Goal: Check status: Check status

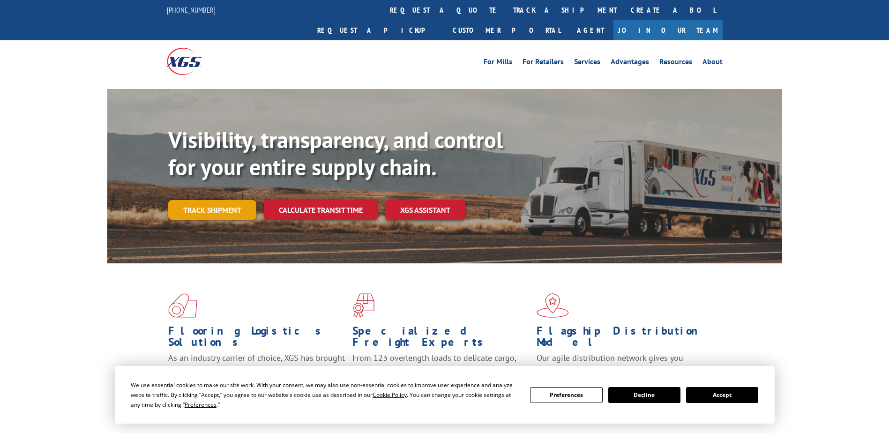
click at [217, 200] on link "Track shipment" at bounding box center [212, 210] width 88 height 20
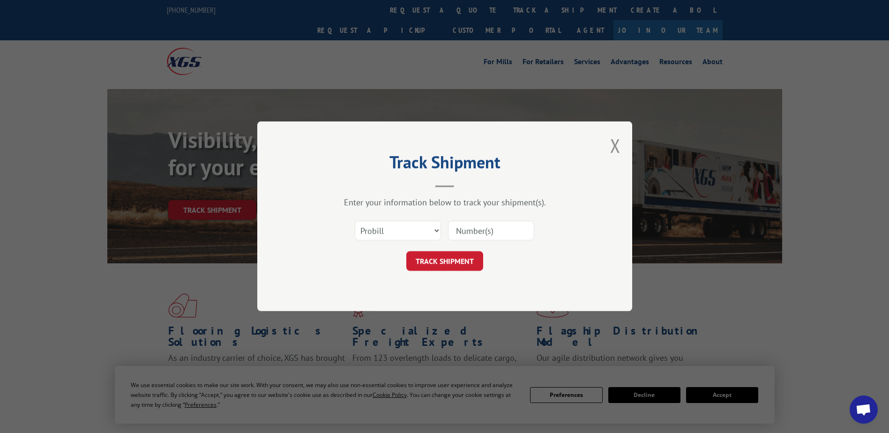
click at [467, 229] on input at bounding box center [491, 231] width 86 height 20
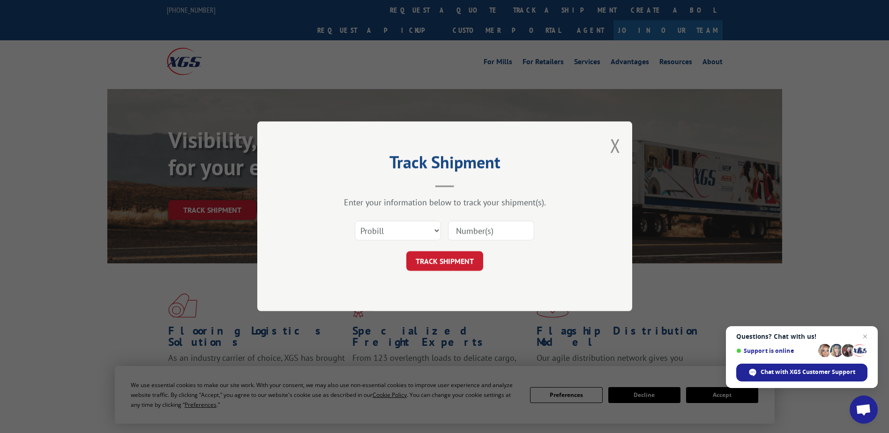
paste input "17105171"
type input "17105171"
click at [473, 262] on button "TRACK SHIPMENT" at bounding box center [445, 262] width 77 height 20
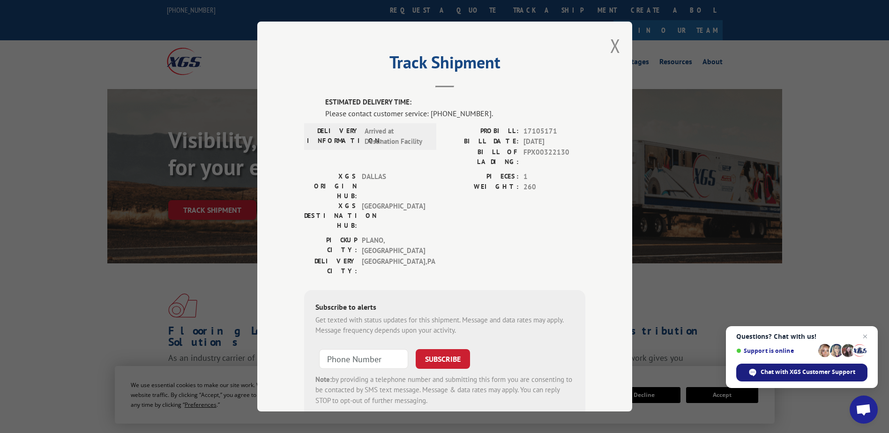
click at [779, 371] on span "Chat with XGS Customer Support" at bounding box center [808, 372] width 95 height 8
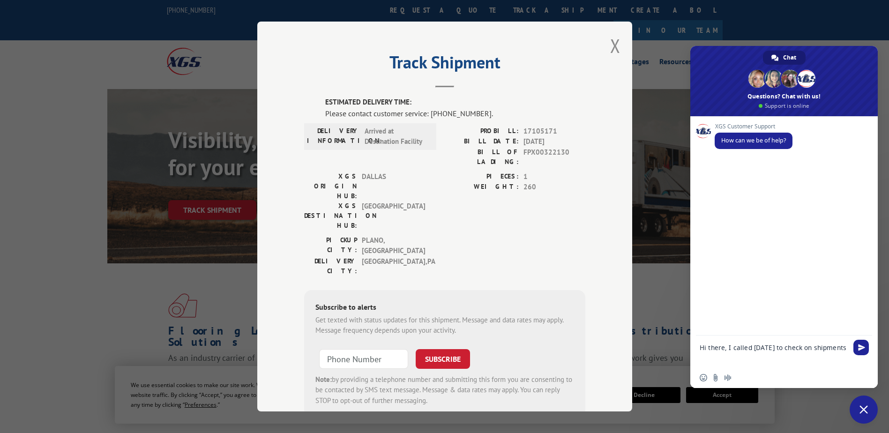
click at [768, 361] on textarea "Hi there, I called [DATE] to check on shipments" at bounding box center [775, 352] width 150 height 32
click at [764, 360] on textarea "Hi there, I called [DATE] to check on shipments" at bounding box center [775, 352] width 150 height 32
click at [761, 359] on textarea "Hi there, I called [DATE] to check on shipments" at bounding box center [775, 352] width 150 height 32
paste textarea "17105171"
click at [784, 354] on textarea "Hi there, I called [DATE] to check on shipments 17105171 and" at bounding box center [775, 352] width 150 height 32
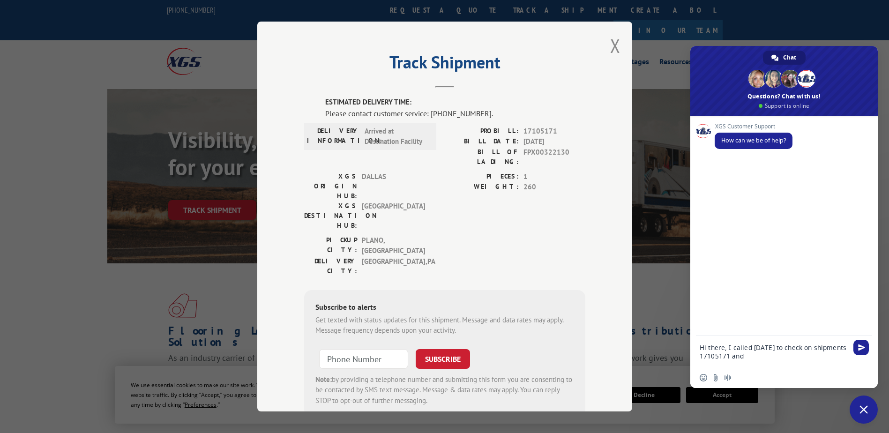
paste textarea "17105167"
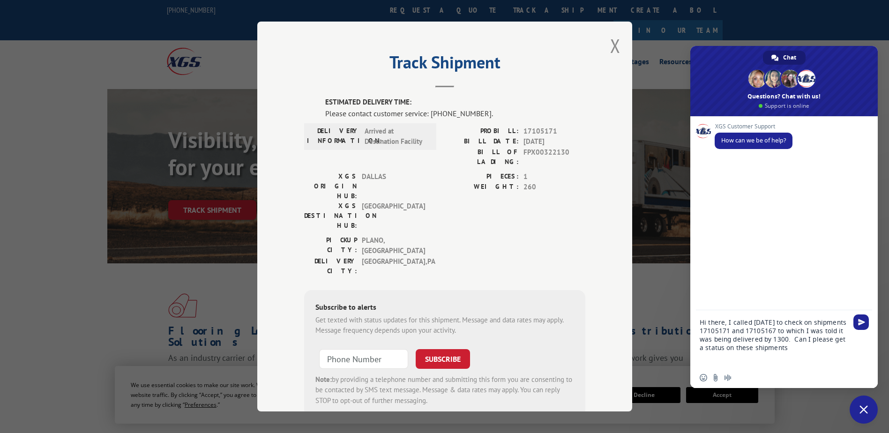
type textarea "Hi there, I called [DATE] to check on shipments 17105171 and 17105167 to which …"
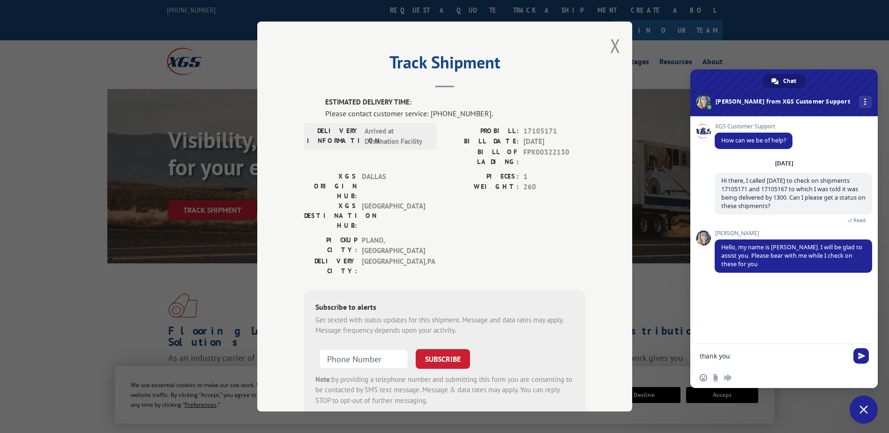
type textarea "thank you!"
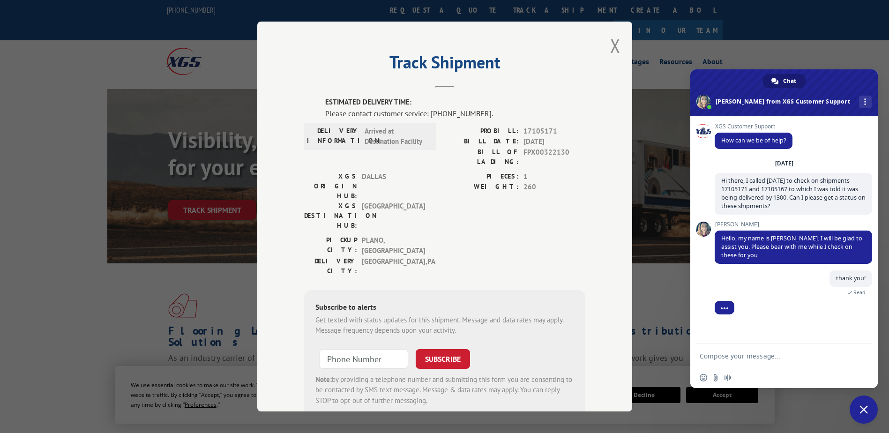
scroll to position [20, 0]
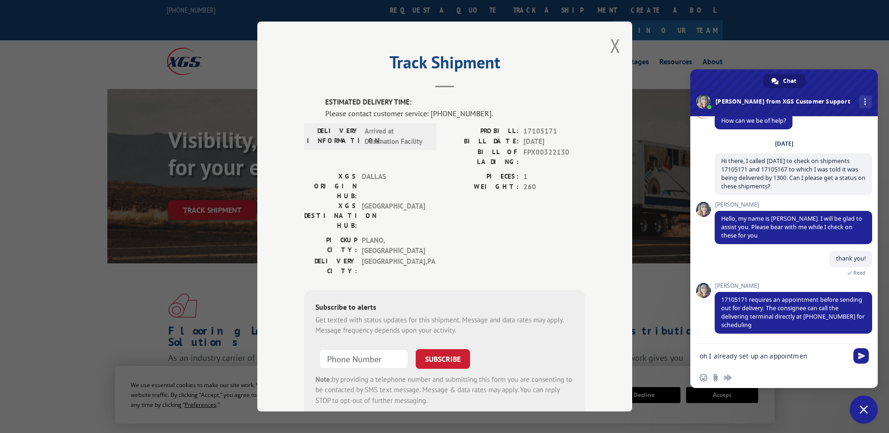
type textarea "oh I already set up an appointment"
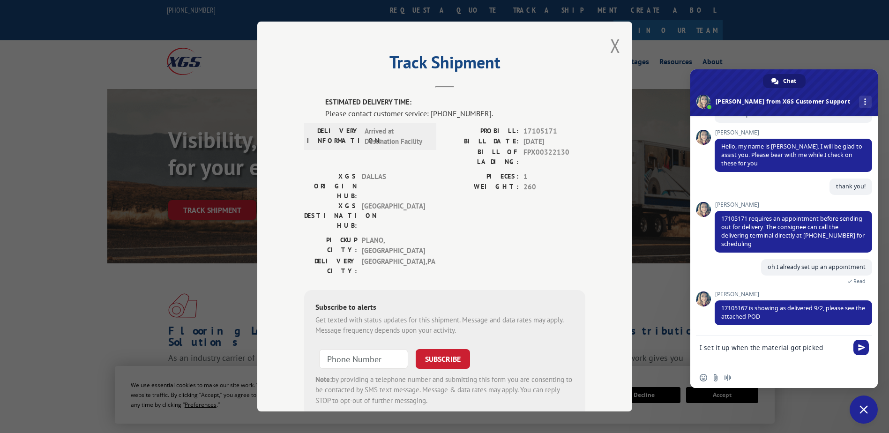
scroll to position [151, 0]
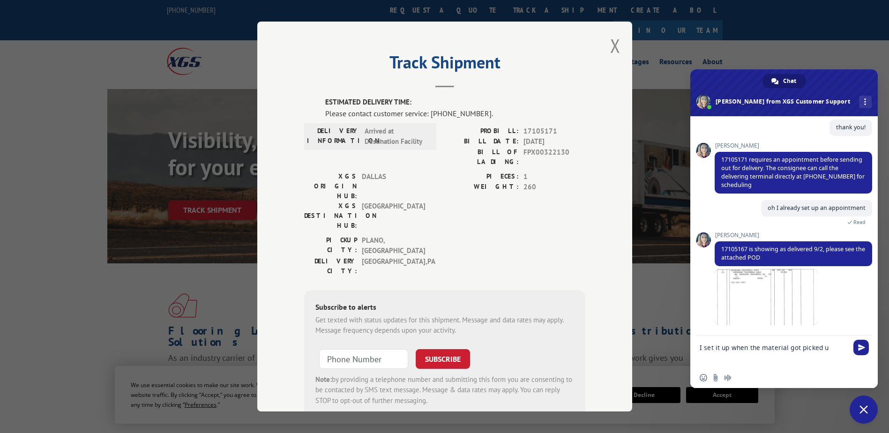
type textarea "I set it up when the material got picked up"
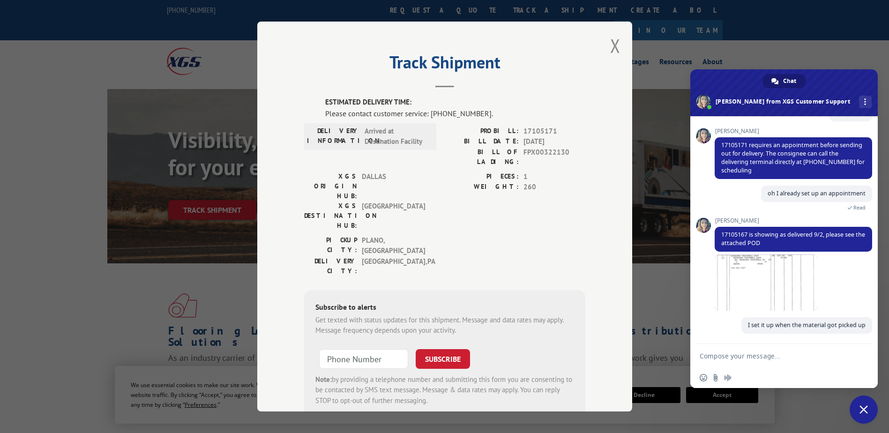
scroll to position [166, 0]
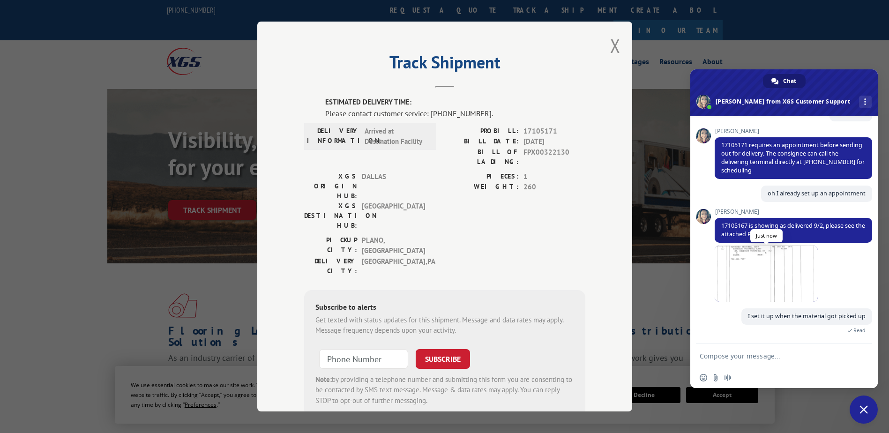
click at [808, 263] on span at bounding box center [766, 274] width 103 height 56
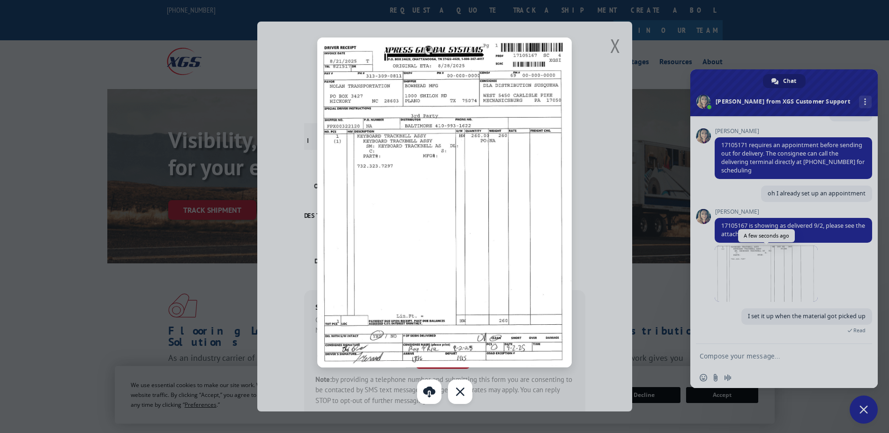
scroll to position [184, 0]
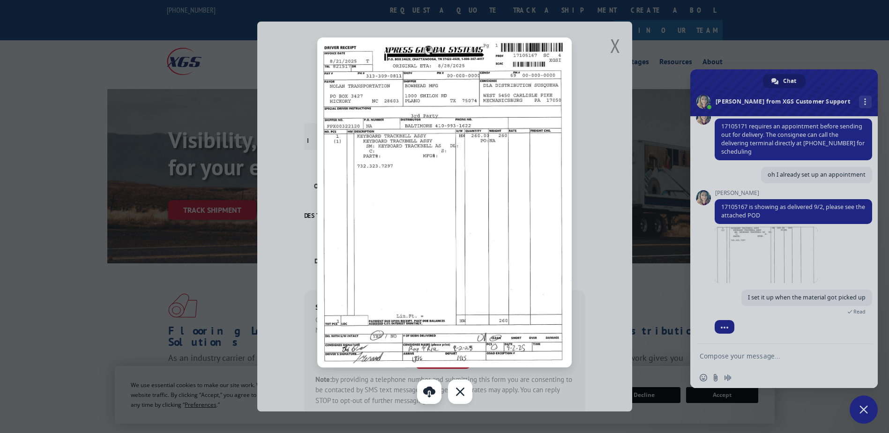
click at [427, 397] on link at bounding box center [429, 392] width 24 height 24
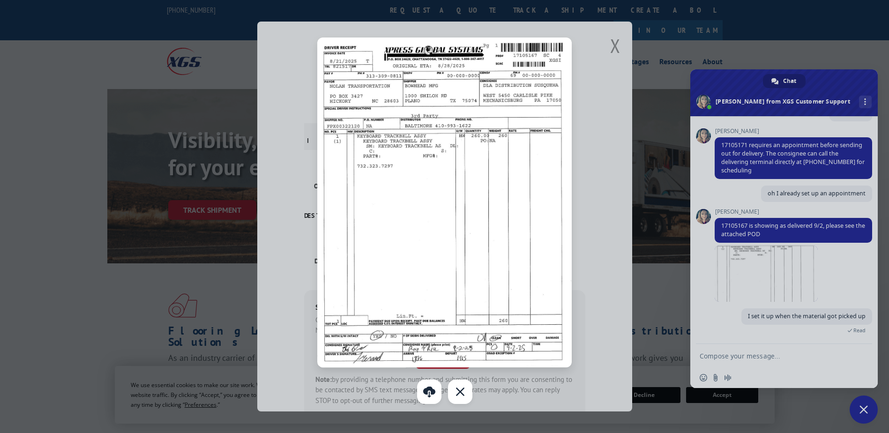
scroll to position [232, 0]
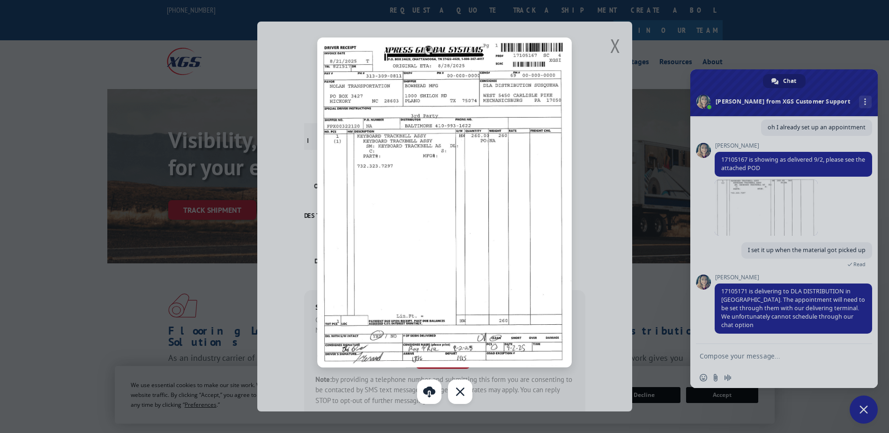
click at [740, 354] on div at bounding box center [444, 216] width 889 height 433
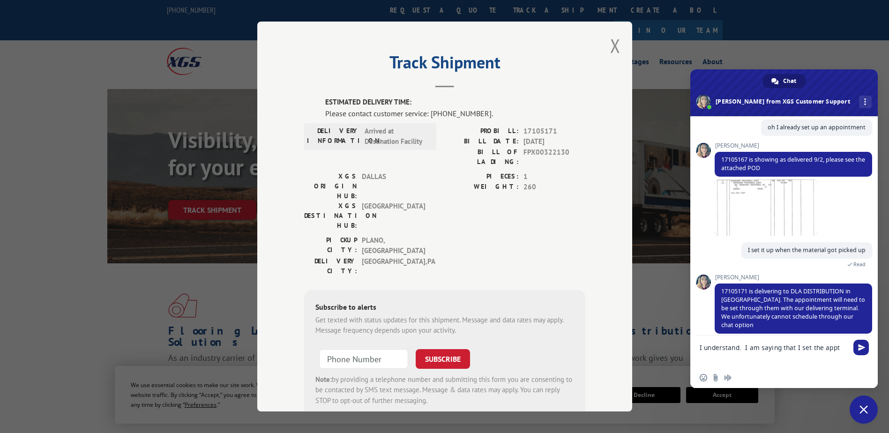
click at [798, 350] on textarea "I understand. I am saying that I set the appt" at bounding box center [775, 352] width 150 height 32
click at [724, 357] on textarea "I understand. I am saying that I already set the appt" at bounding box center [775, 352] width 150 height 32
type textarea "I understand. I am saying that I already set the appt - so who do I need to cal…"
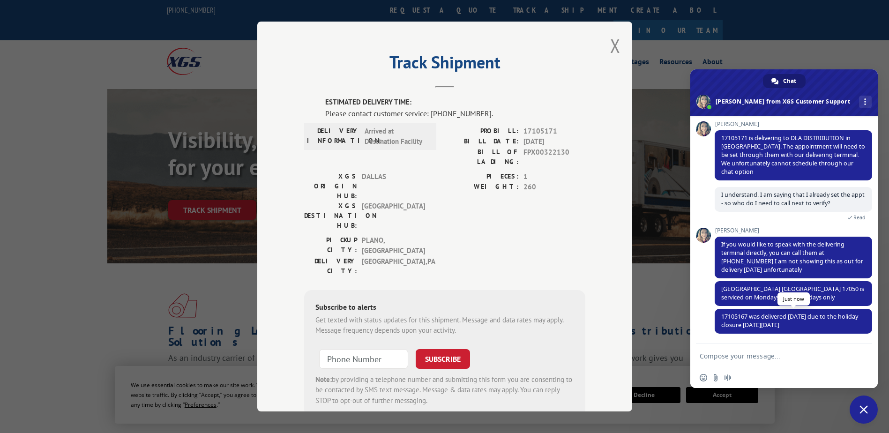
scroll to position [376, 0]
click at [765, 356] on textarea "Compose your message..." at bounding box center [775, 355] width 150 height 23
type textarea "ok thank you"
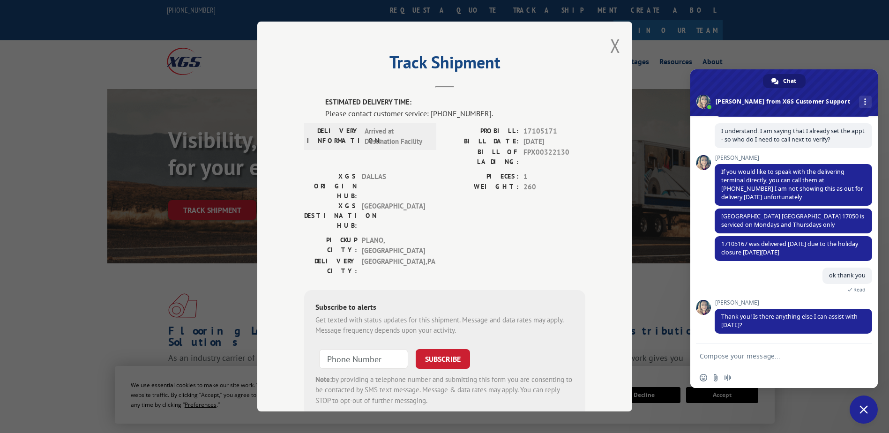
scroll to position [459, 0]
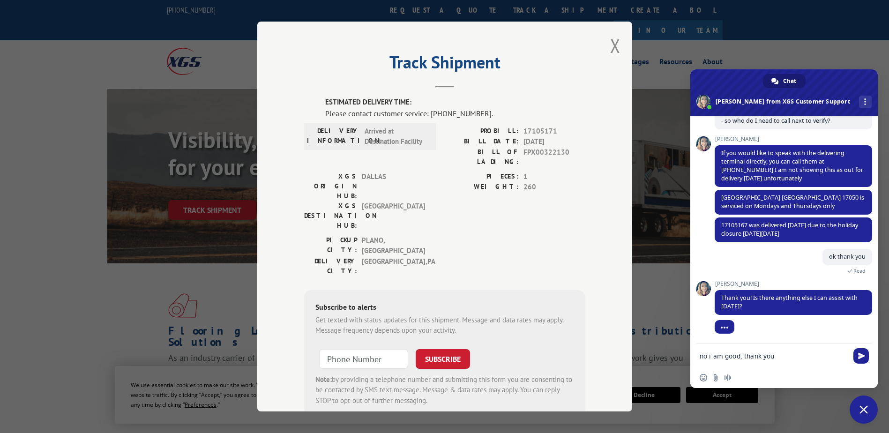
type textarea "no i am good, thank you!"
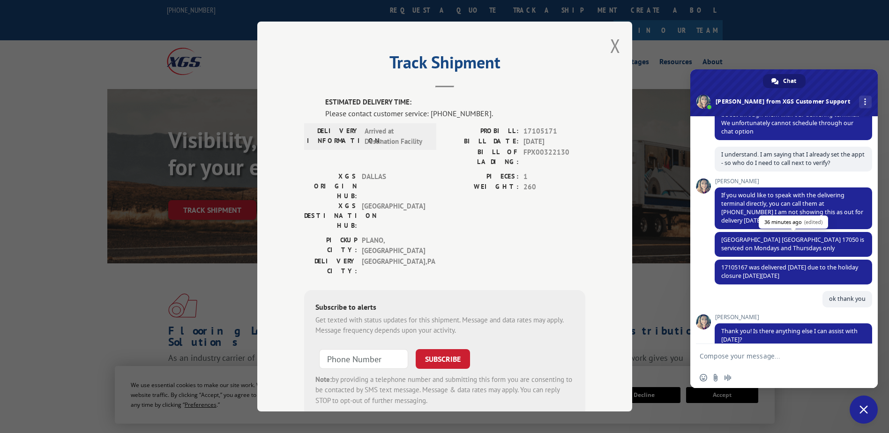
scroll to position [360, 0]
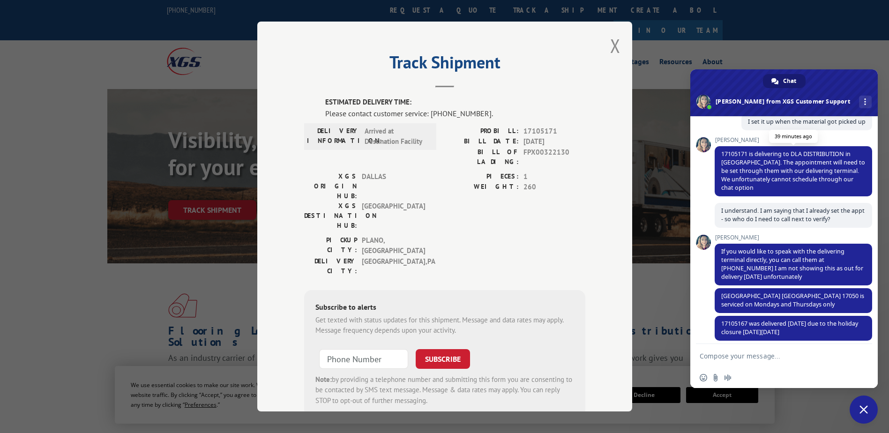
click at [734, 152] on span "17105171 is delivering to DLA DISTRIBUTION in [GEOGRAPHIC_DATA]. The appointmen…" at bounding box center [794, 171] width 144 height 42
copy span "17105171"
click at [792, 175] on span "17105171 is delivering to DLA DISTRIBUTION in [GEOGRAPHIC_DATA]. The appointmen…" at bounding box center [794, 171] width 144 height 42
click at [734, 153] on span "17105171 is delivering to DLA DISTRIBUTION in [GEOGRAPHIC_DATA]. The appointmen…" at bounding box center [794, 171] width 144 height 42
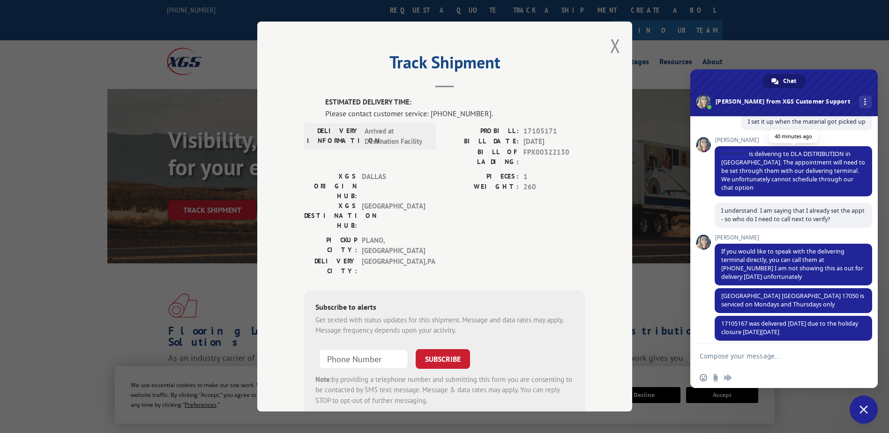
click at [734, 153] on span "17105171 is delivering to DLA DISTRIBUTION in [GEOGRAPHIC_DATA]. The appointmen…" at bounding box center [794, 171] width 144 height 42
copy span "17105171"
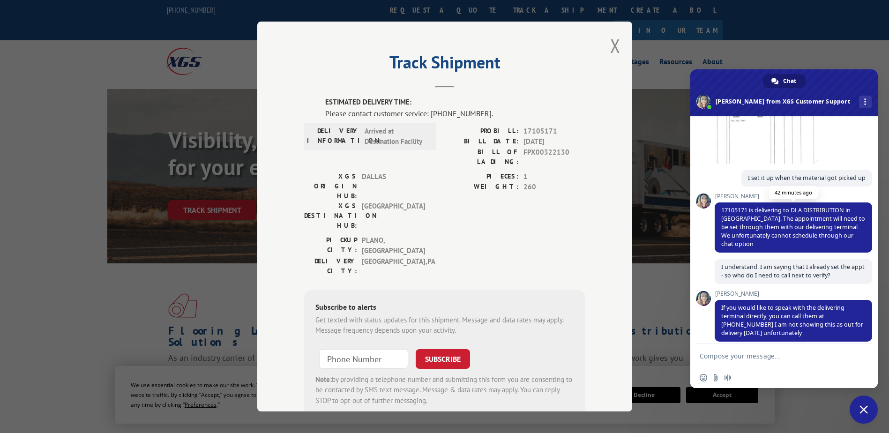
drag, startPoint x: 758, startPoint y: 232, endPoint x: 737, endPoint y: 241, distance: 23.3
click at [737, 241] on span "17105171 is delivering to DLA DISTRIBUTION in [GEOGRAPHIC_DATA]. The appointmen…" at bounding box center [794, 227] width 144 height 42
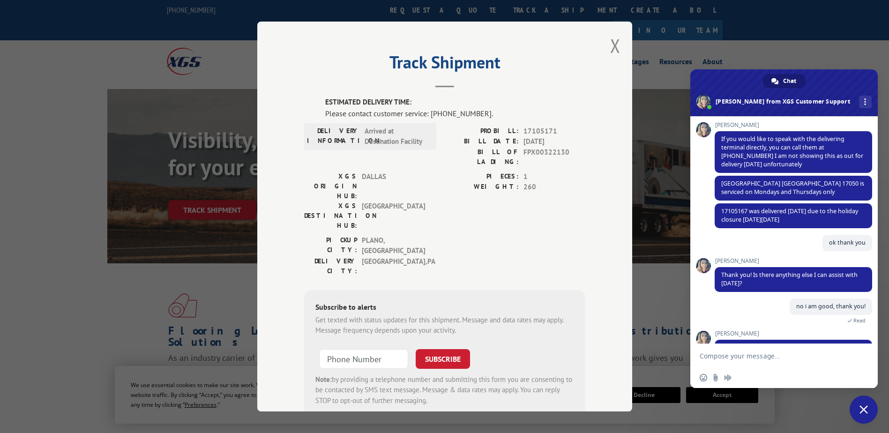
scroll to position [529, 0]
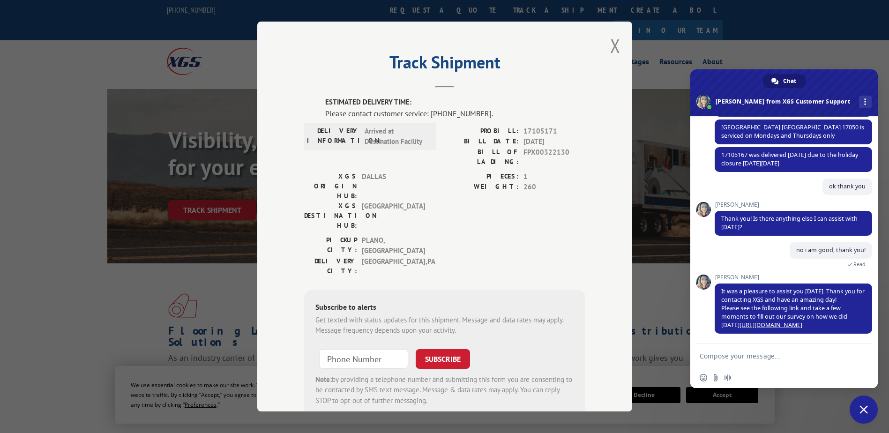
drag, startPoint x: 738, startPoint y: 243, endPoint x: 723, endPoint y: 248, distance: 15.4
click at [723, 248] on div "no i am good, thank you! 37 minutes ago Read" at bounding box center [794, 258] width 158 height 32
